Goal: Find specific page/section: Find specific page/section

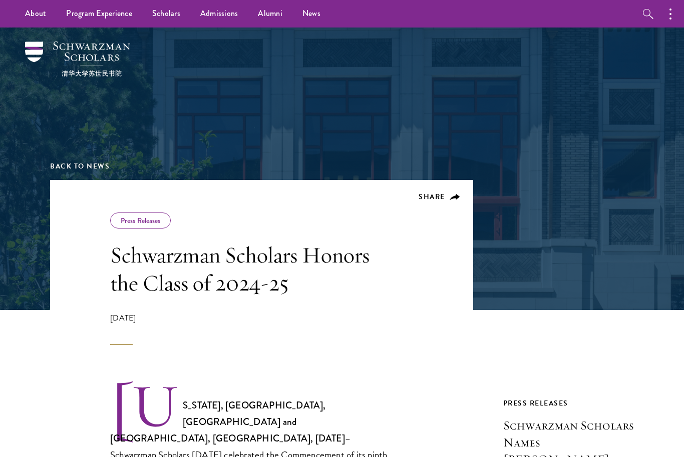
click at [165, 22] on link "Scholars" at bounding box center [166, 14] width 48 height 28
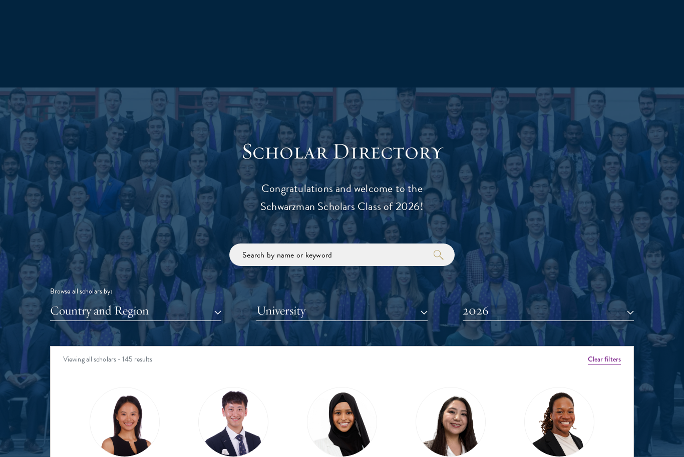
scroll to position [965, 0]
click at [86, 307] on button "Country and Region" at bounding box center [135, 311] width 171 height 21
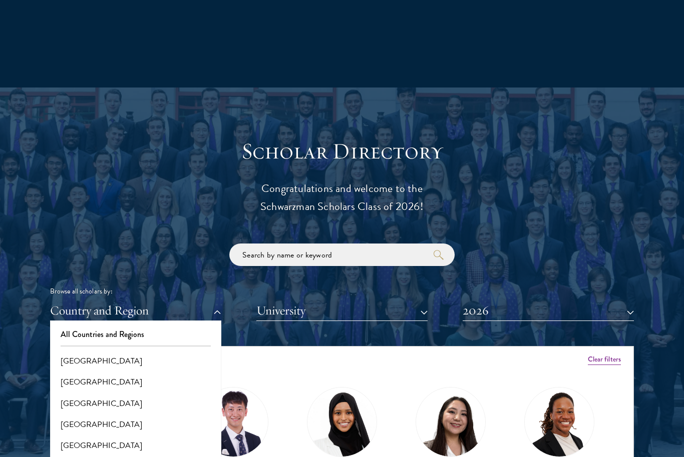
click at [609, 303] on button "2026" at bounding box center [547, 311] width 171 height 21
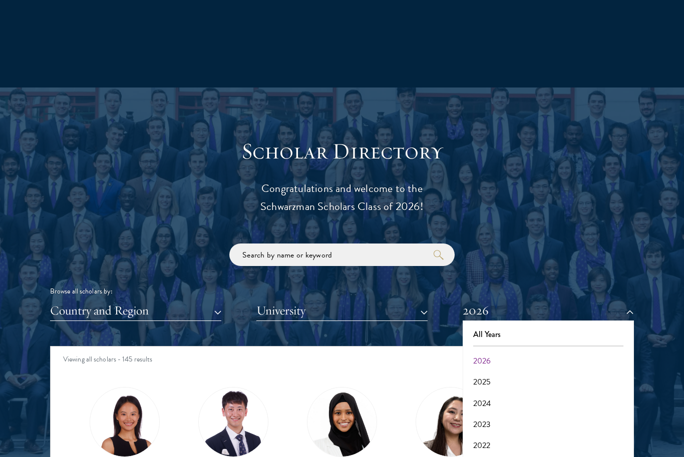
click at [578, 327] on button "All Years" at bounding box center [547, 334] width 165 height 21
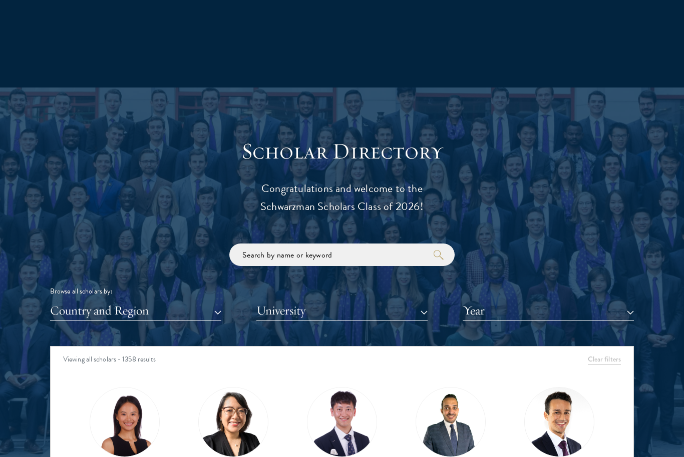
click at [85, 305] on button "Country and Region" at bounding box center [135, 311] width 171 height 21
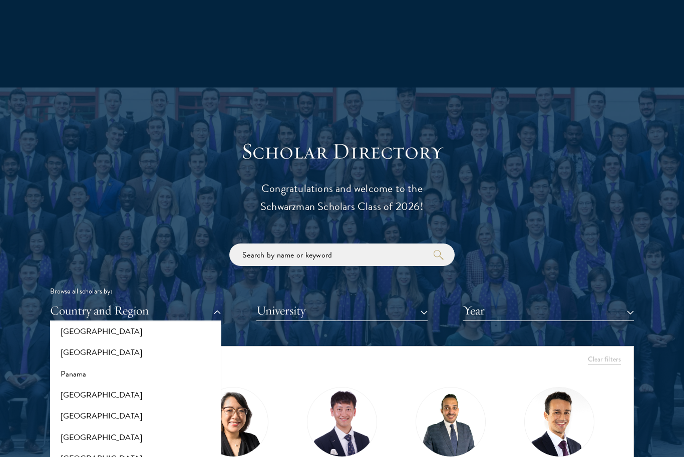
scroll to position [1473, 0]
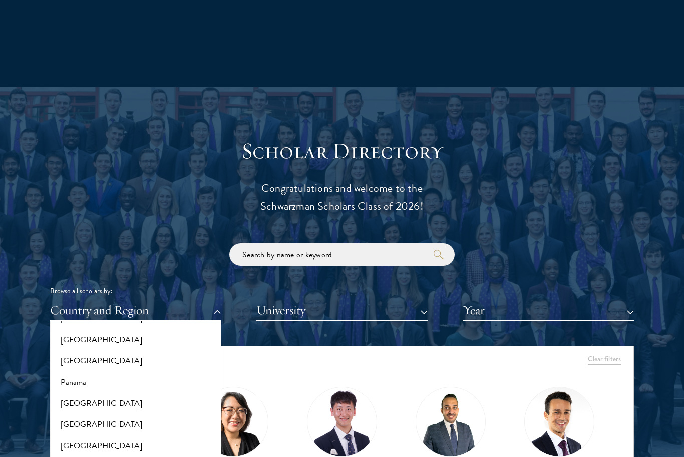
click at [75, 414] on button "[GEOGRAPHIC_DATA]" at bounding box center [135, 424] width 165 height 21
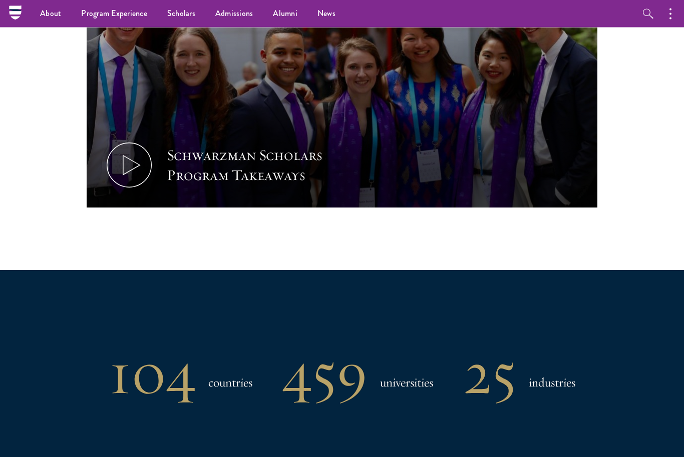
scroll to position [549, 0]
